Goal: Find contact information: Find contact information

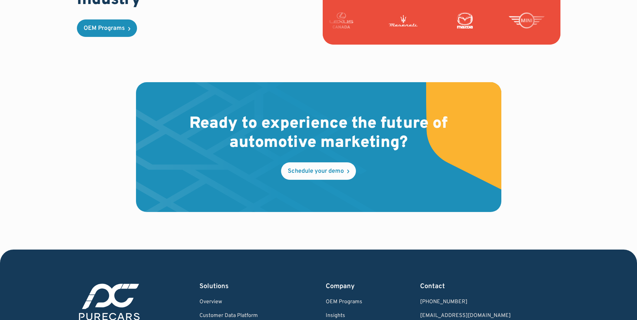
scroll to position [1975, 0]
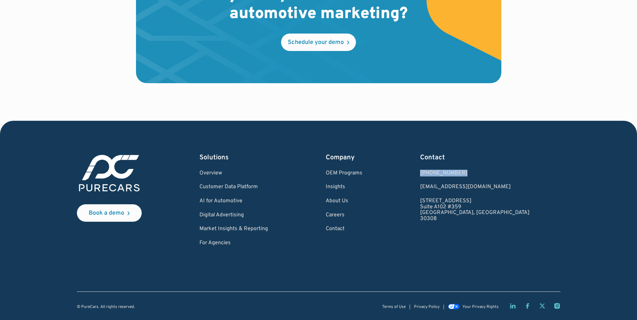
drag, startPoint x: 503, startPoint y: 171, endPoint x: 460, endPoint y: 171, distance: 42.6
click at [460, 171] on div "Book a demo Solutions Overview Customer Data Platform AI for Automotive Digital…" at bounding box center [318, 199] width 483 height 93
click at [549, 177] on div "Book a demo Solutions Overview Customer Data Platform AI for Automotive Digital…" at bounding box center [318, 199] width 483 height 93
click at [458, 174] on div "Book a demo Solutions Overview Customer Data Platform AI for Automotive Digital…" at bounding box center [318, 199] width 483 height 93
click at [463, 172] on div "Book a demo Solutions Overview Customer Data Platform AI for Automotive Digital…" at bounding box center [318, 199] width 483 height 93
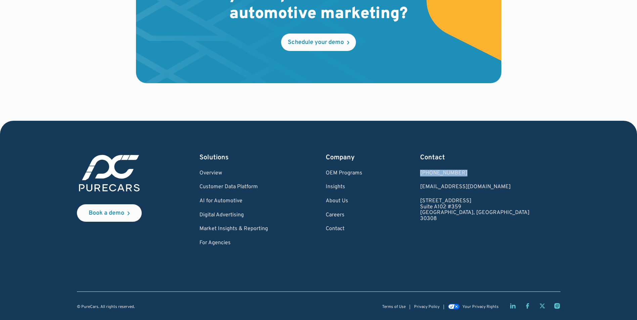
drag, startPoint x: 509, startPoint y: 170, endPoint x: 459, endPoint y: 170, distance: 50.0
click at [459, 170] on div "Book a demo Solutions Overview Customer Data Platform AI for Automotive Digital…" at bounding box center [318, 199] width 483 height 93
copy div "[PHONE_NUMBER]"
click at [522, 219] on div "Book a demo Solutions Overview Customer Data Platform AI for Automotive Digital…" at bounding box center [318, 199] width 483 height 93
drag, startPoint x: 499, startPoint y: 173, endPoint x: 458, endPoint y: 175, distance: 41.7
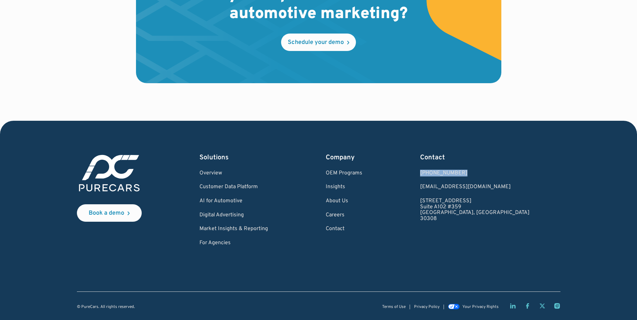
click at [458, 175] on div "Book a demo Solutions Overview Customer Data Platform AI for Automotive Digital…" at bounding box center [318, 199] width 483 height 93
copy div "[PHONE_NUMBER]"
